Goal: Task Accomplishment & Management: Use online tool/utility

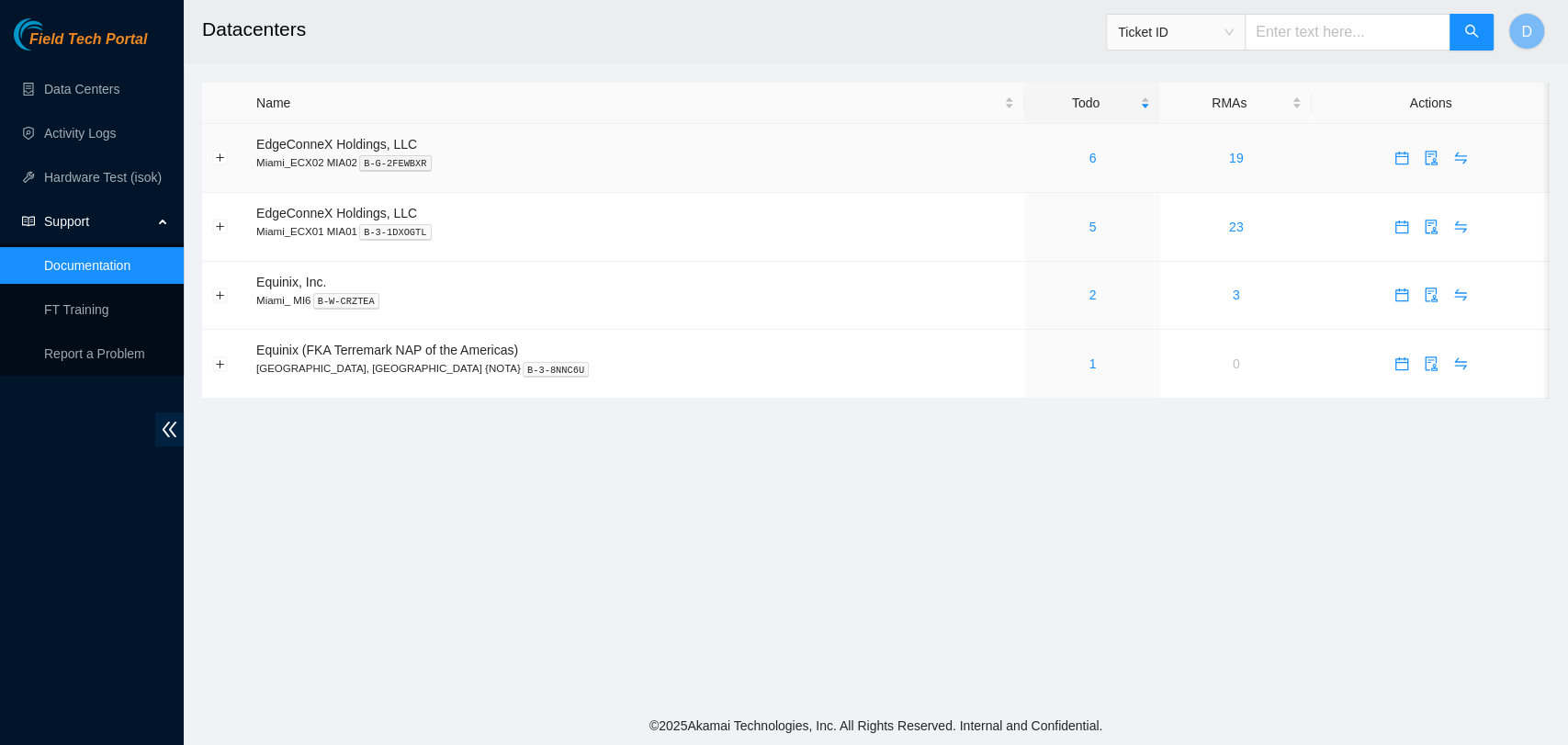
click at [1047, 162] on div "6" at bounding box center [1092, 157] width 115 height 20
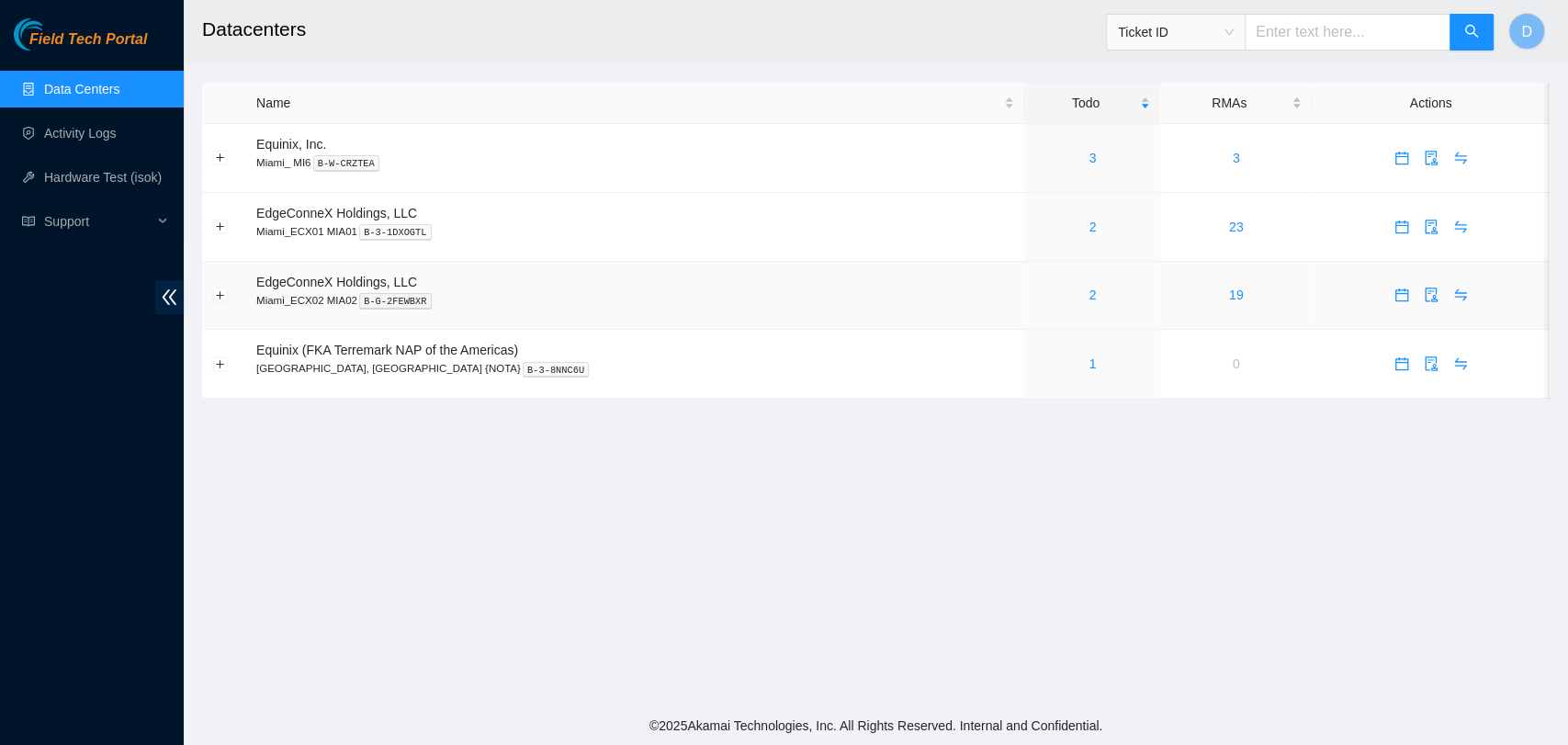
click at [1034, 298] on div "2" at bounding box center [1092, 294] width 115 height 20
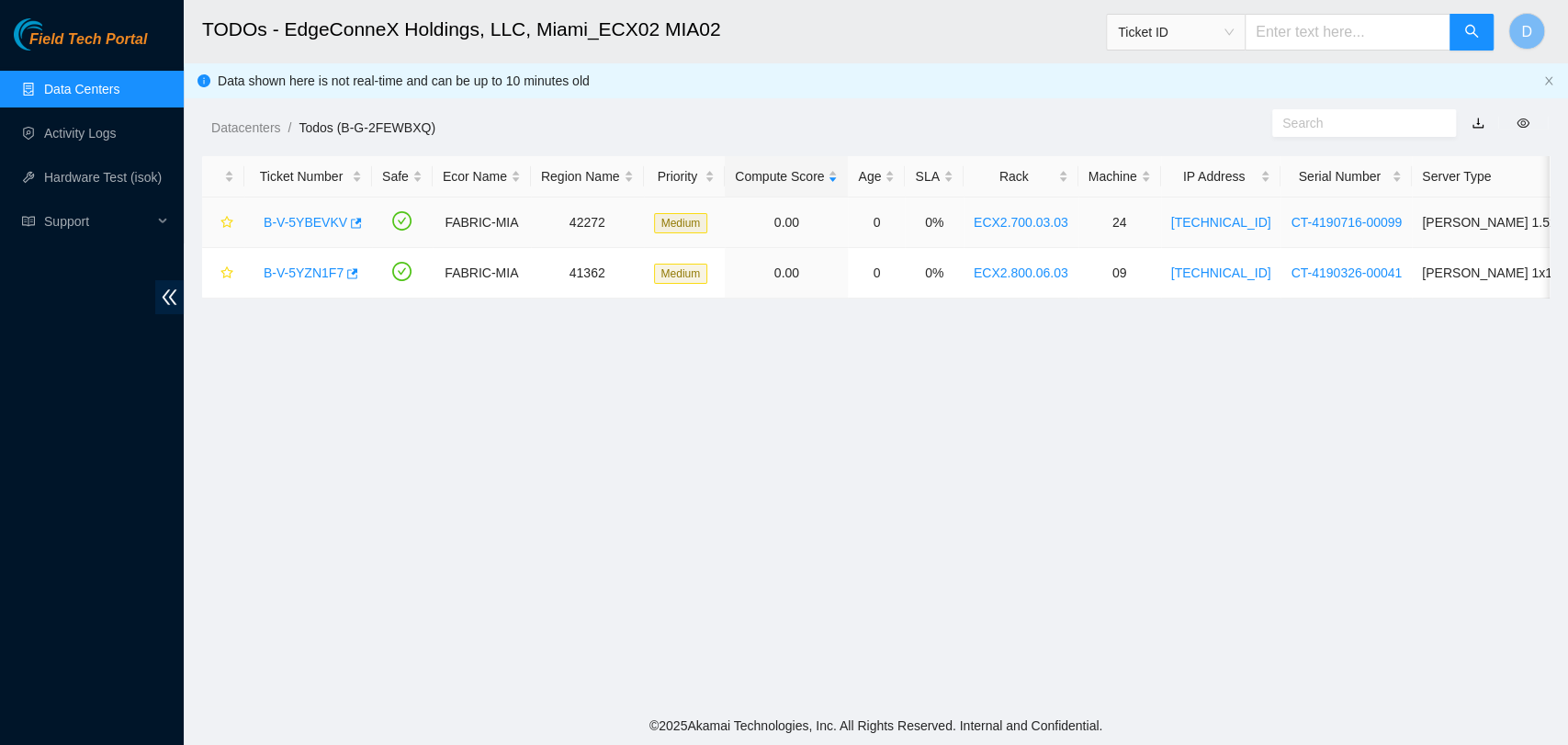
click at [296, 224] on link "B-V-5YBEVKV" at bounding box center [305, 222] width 83 height 15
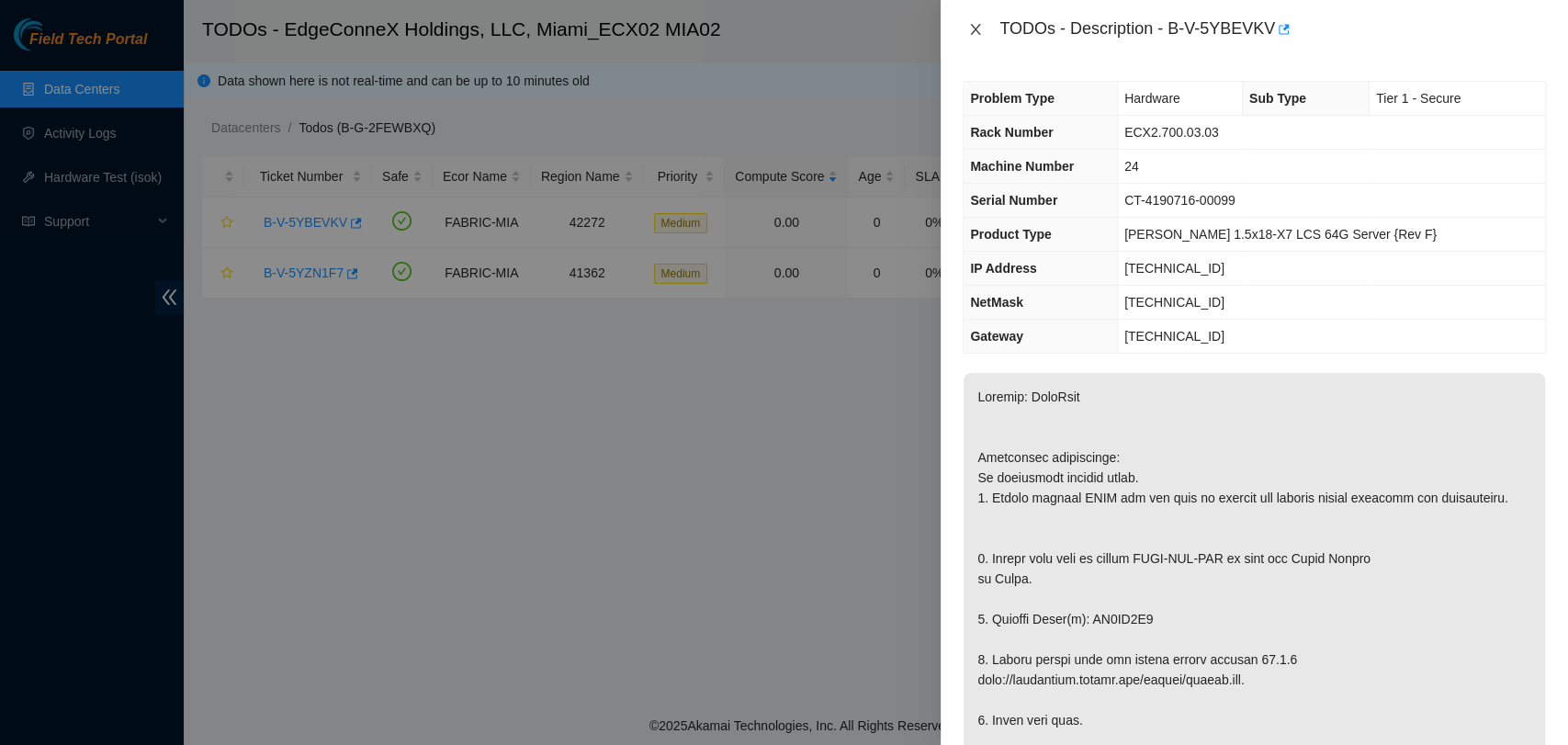
click at [976, 25] on icon "close" at bounding box center [975, 29] width 15 height 15
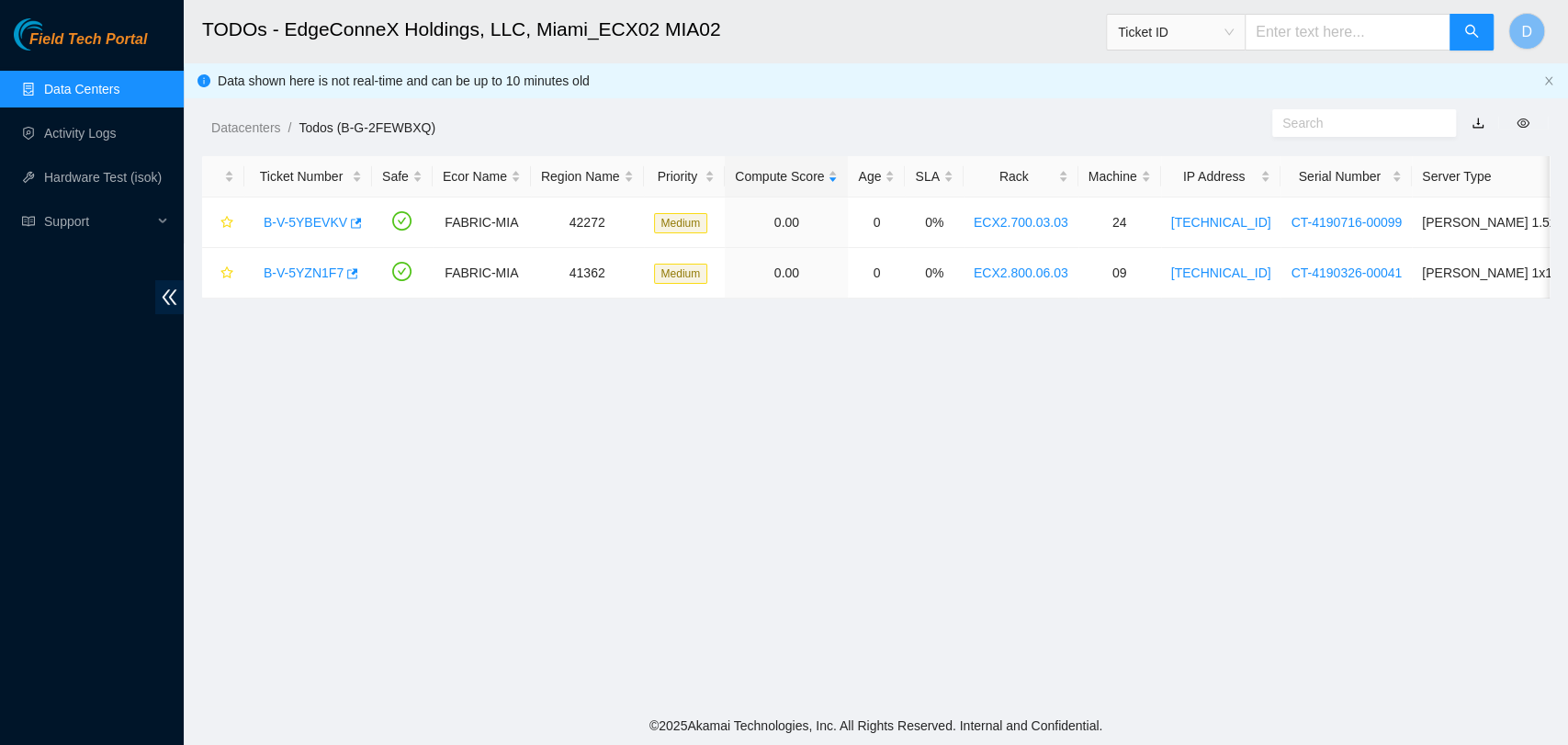
click at [88, 96] on link "Data Centers" at bounding box center [82, 89] width 76 height 15
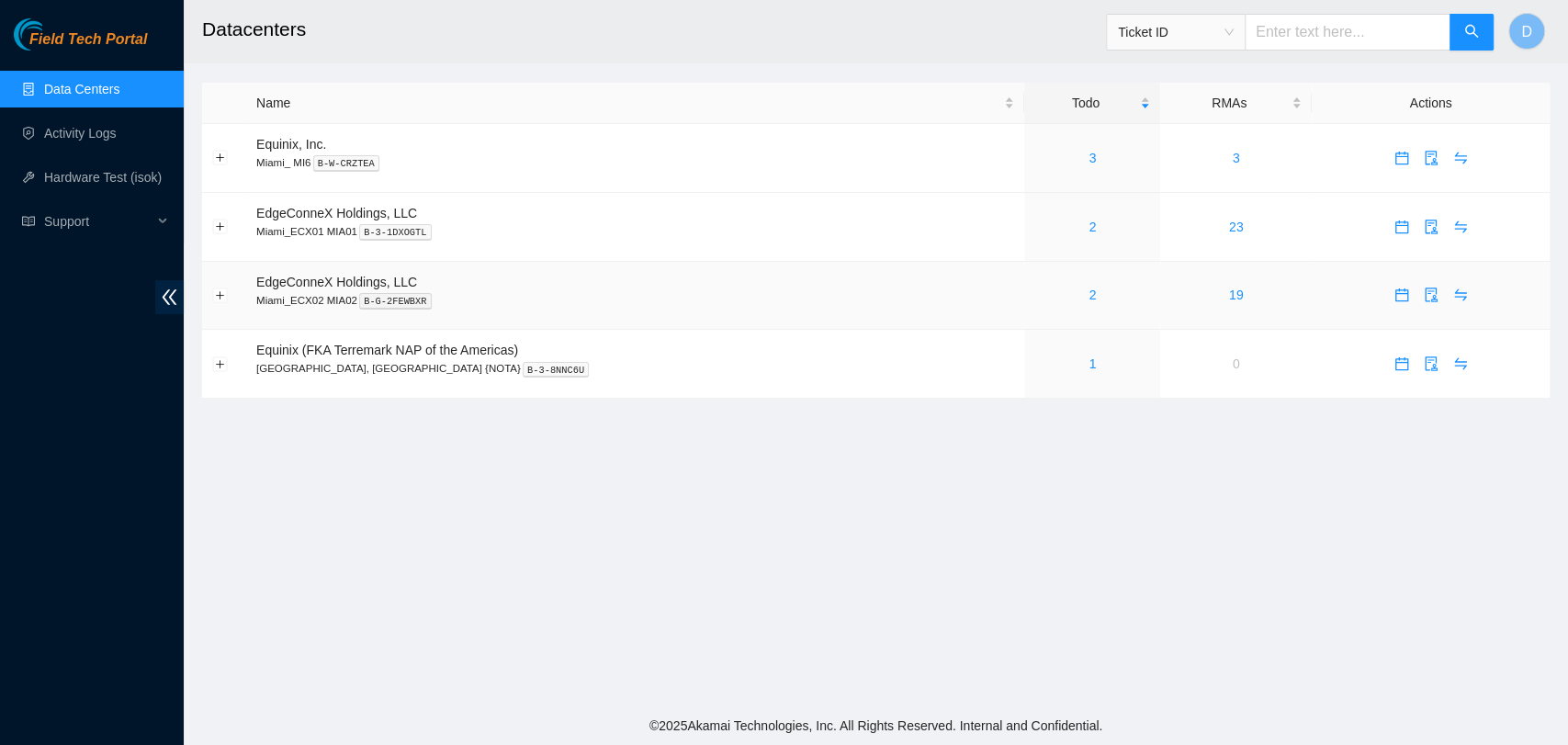
click at [1037, 304] on td "2" at bounding box center [1093, 296] width 136 height 69
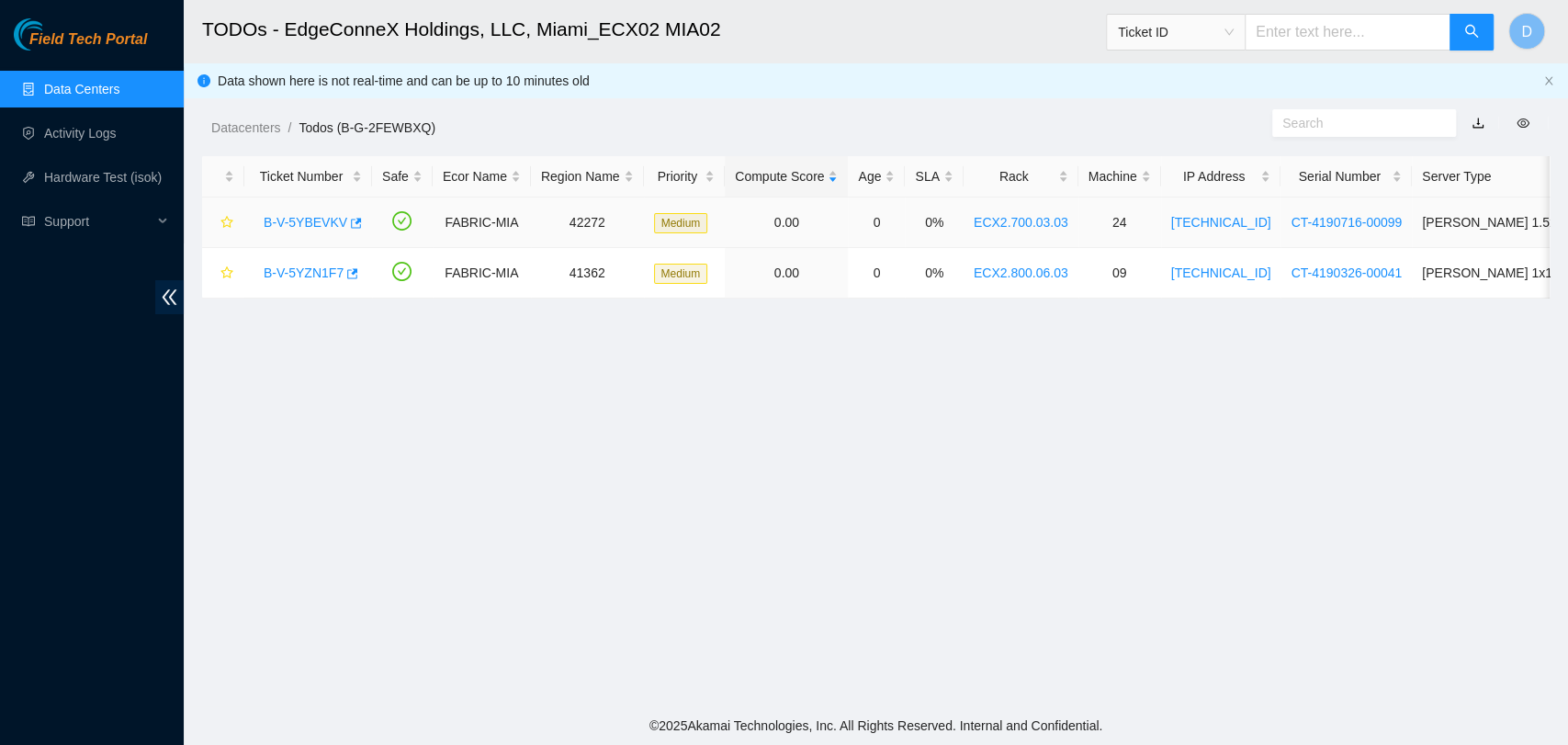
click at [301, 221] on link "B-V-5YBEVKV" at bounding box center [305, 222] width 83 height 15
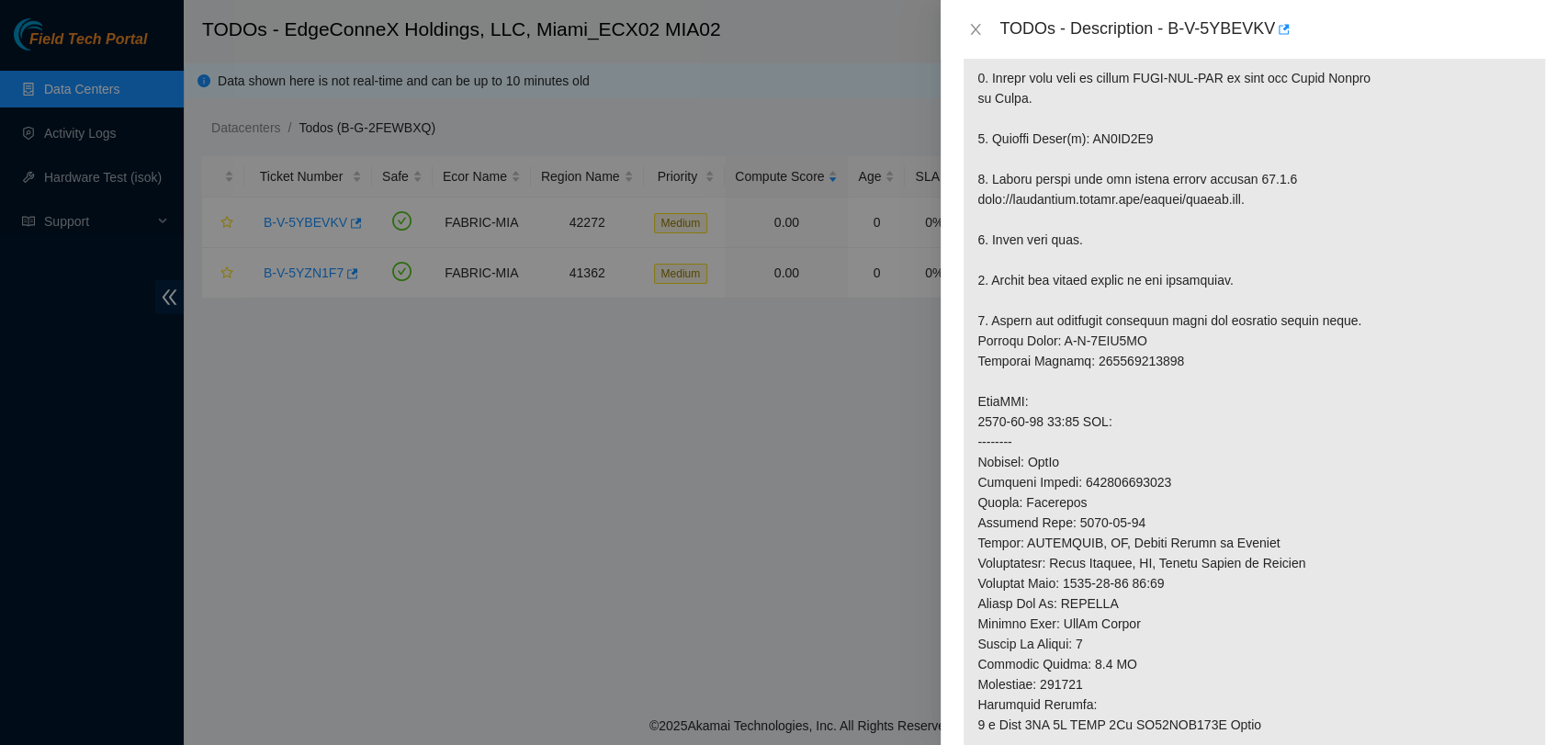
scroll to position [510, 0]
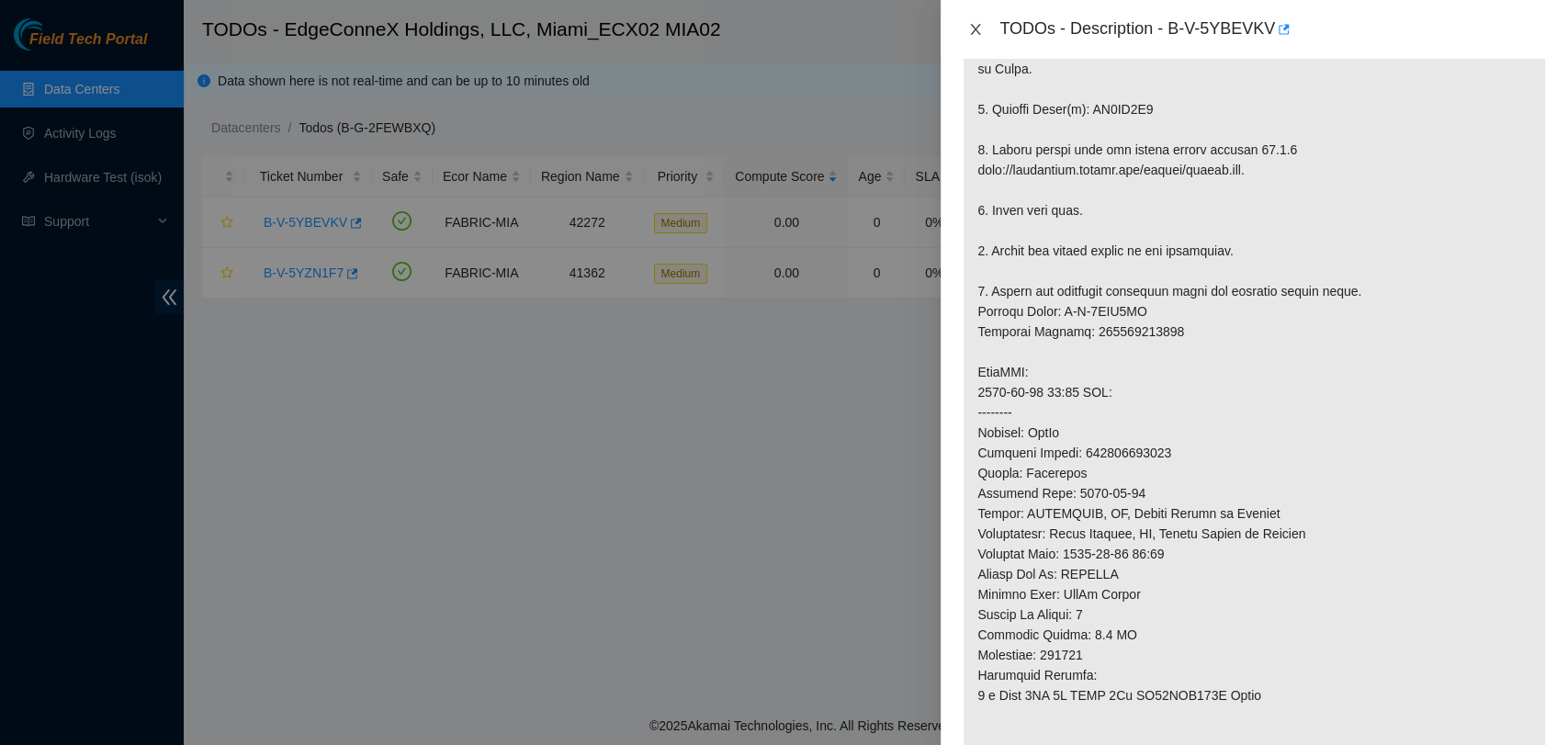
click at [974, 24] on icon "close" at bounding box center [975, 29] width 15 height 15
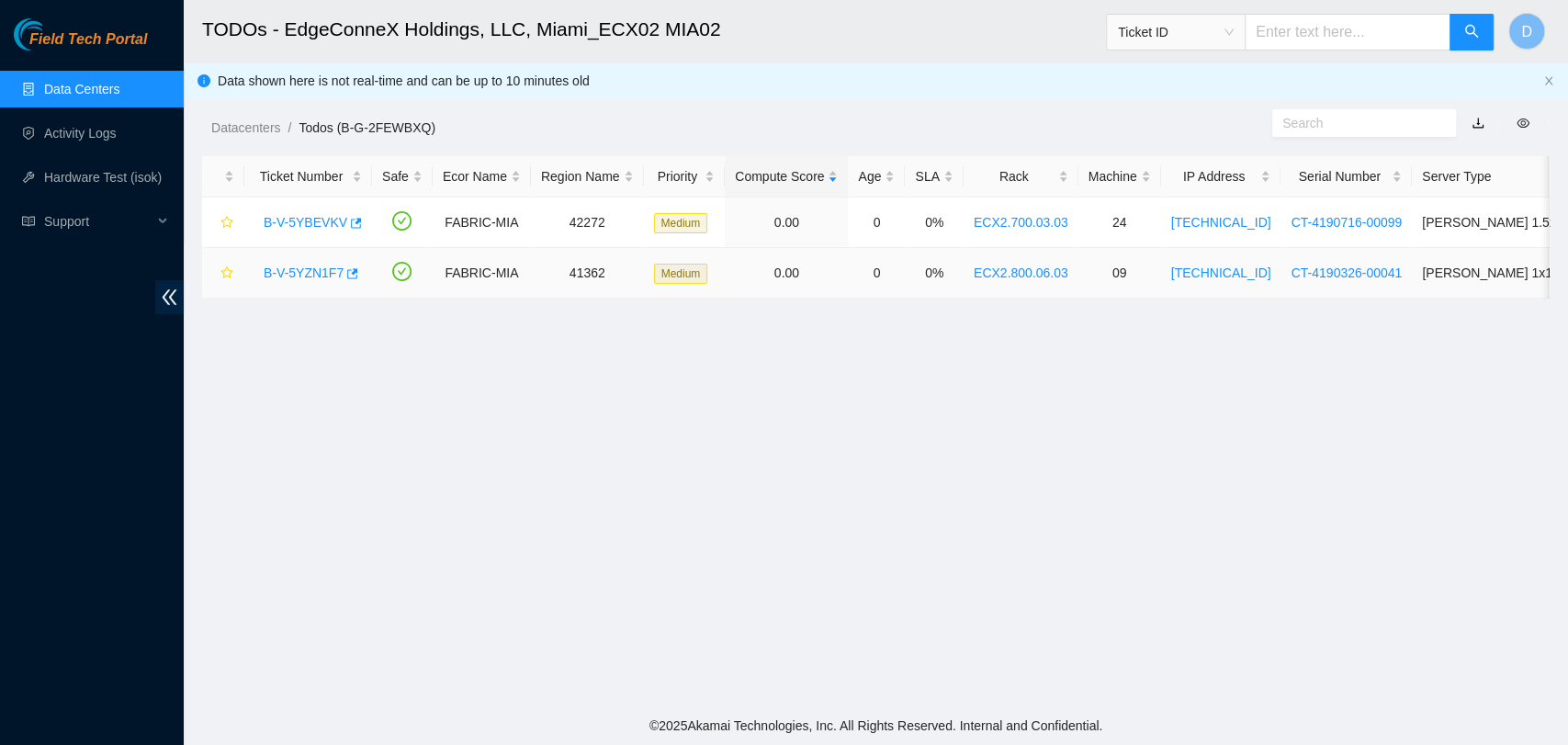
click at [285, 278] on link "B-V-5YZN1F7" at bounding box center [303, 273] width 80 height 15
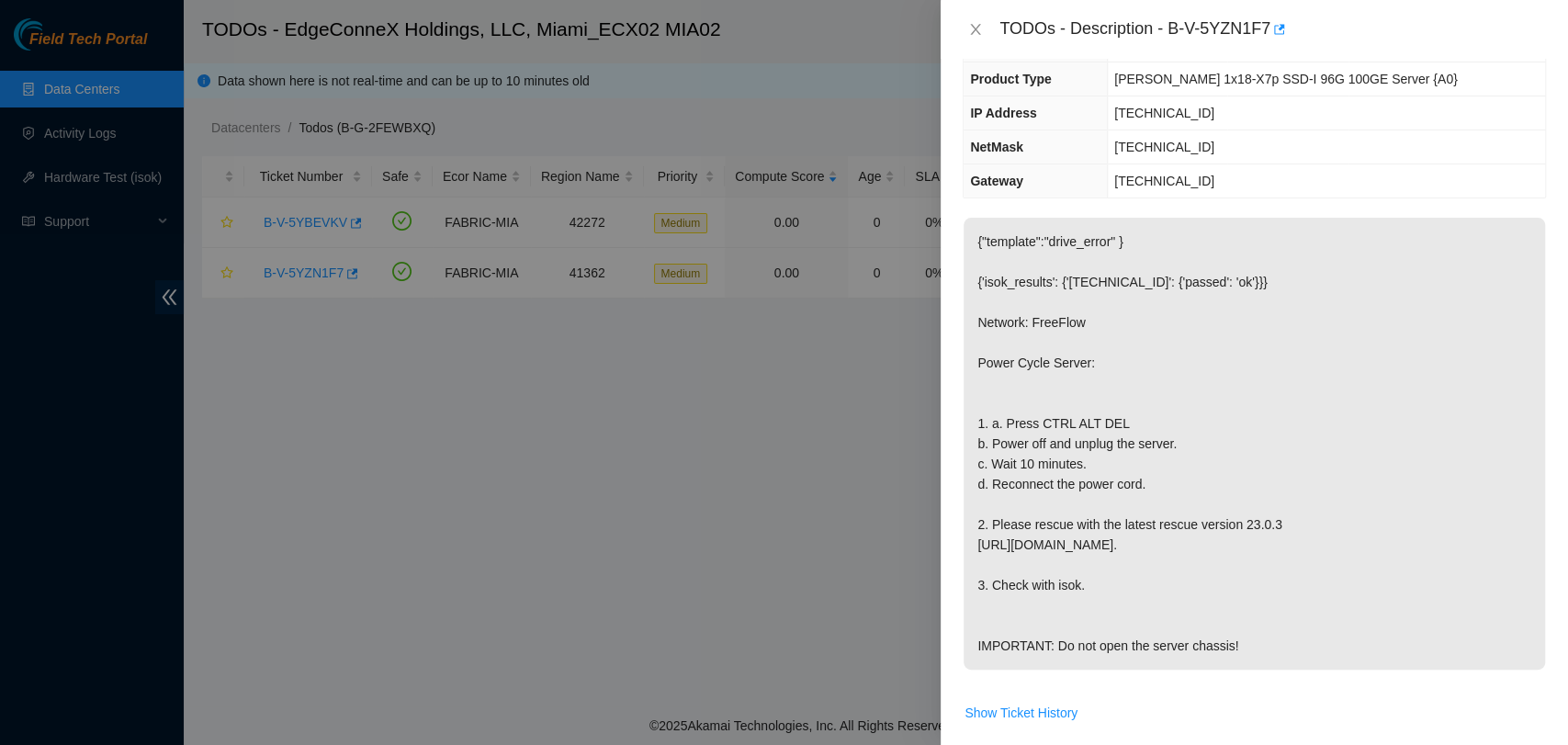
scroll to position [102, 0]
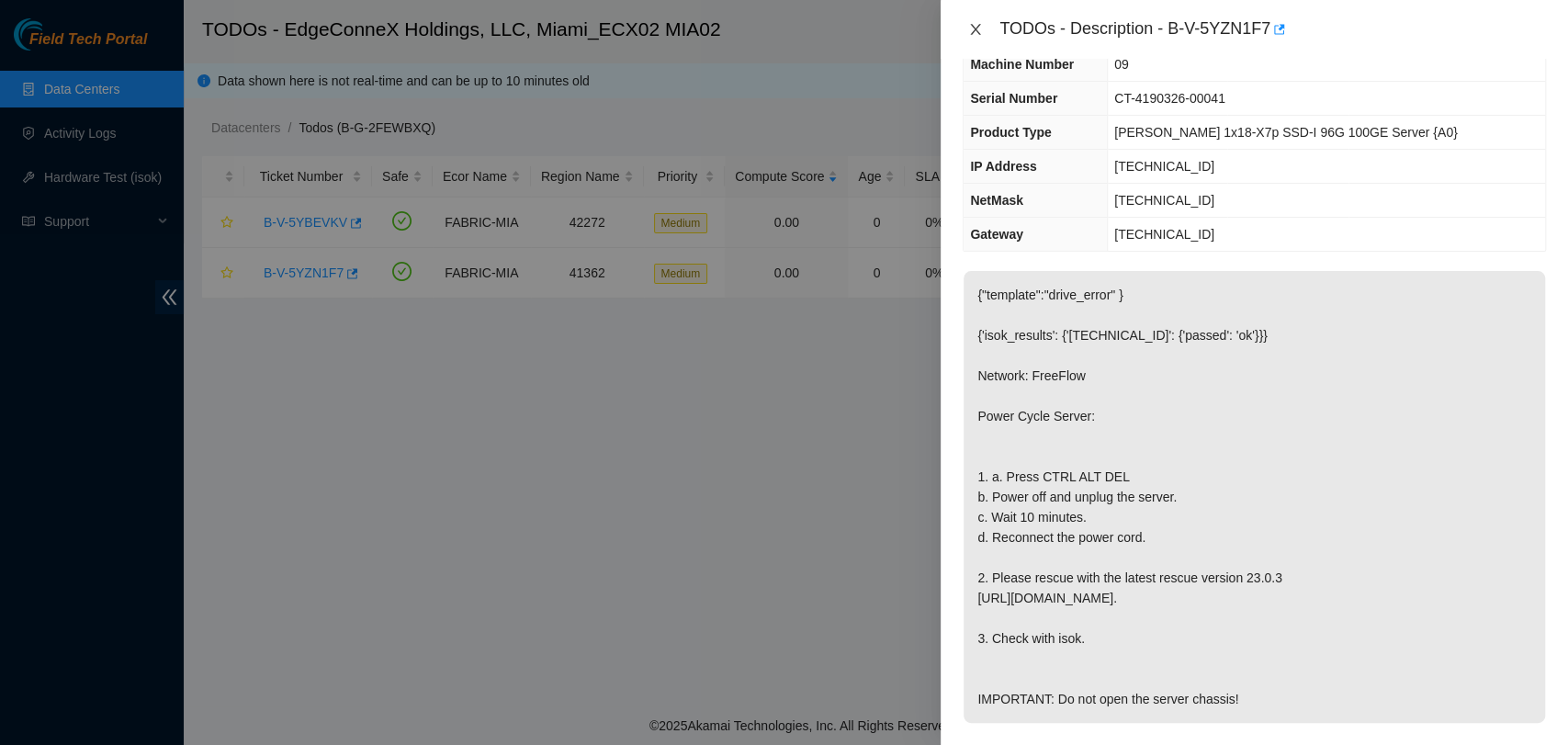
drag, startPoint x: 977, startPoint y: 27, endPoint x: 888, endPoint y: 73, distance: 100.2
click at [976, 26] on icon "close" at bounding box center [975, 29] width 15 height 15
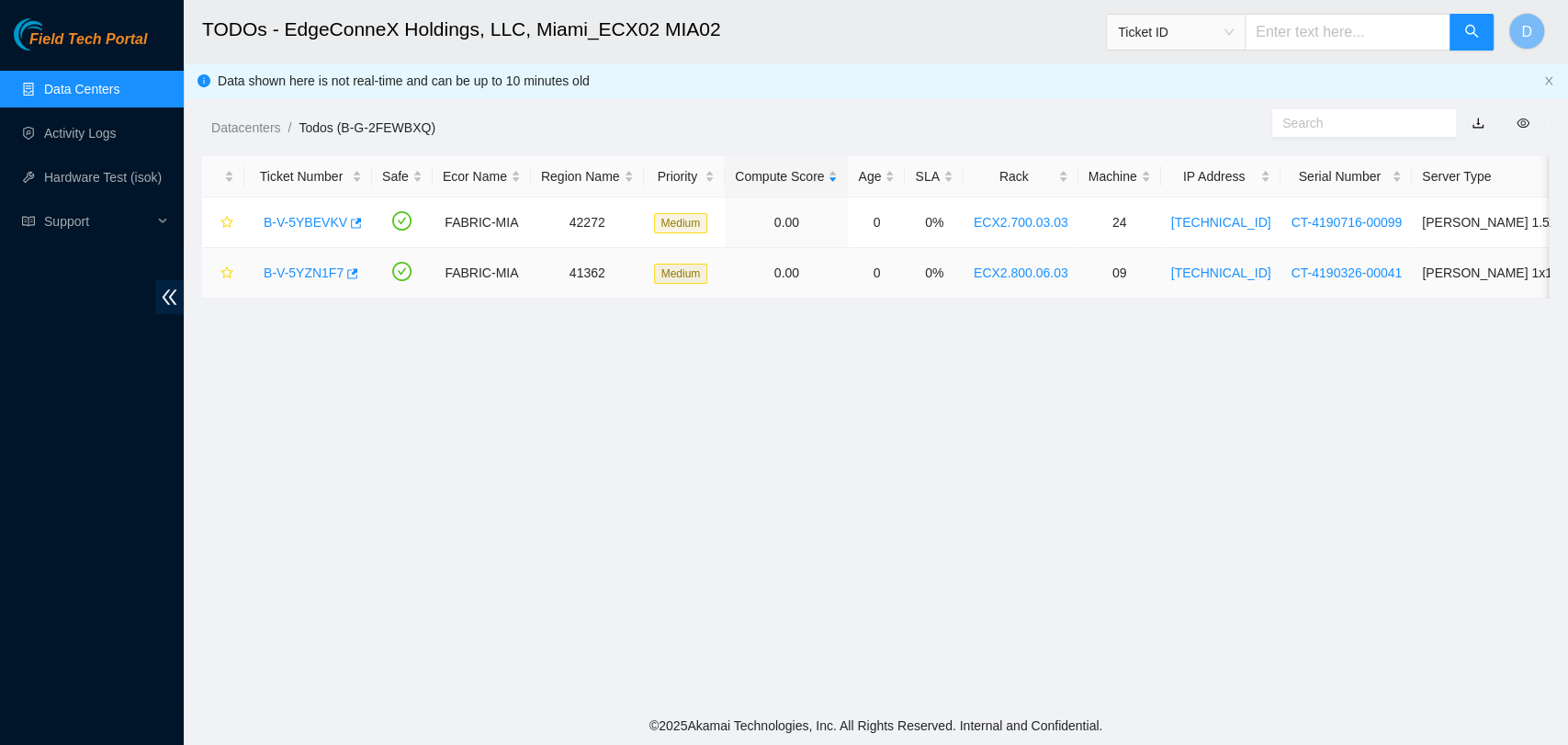
scroll to position [142, 0]
